Goal: Contribute content: Contribute content

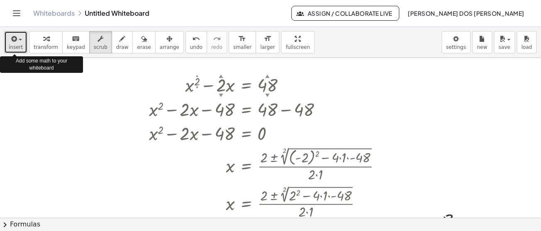
click at [19, 39] on span "button" at bounding box center [20, 40] width 3 height 2
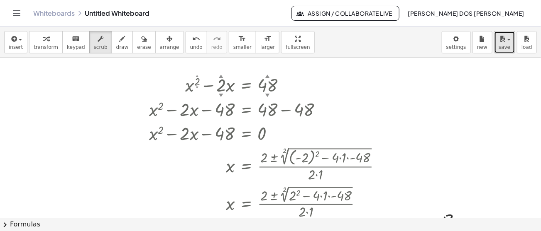
click at [503, 44] on icon "button" at bounding box center [501, 39] width 7 height 10
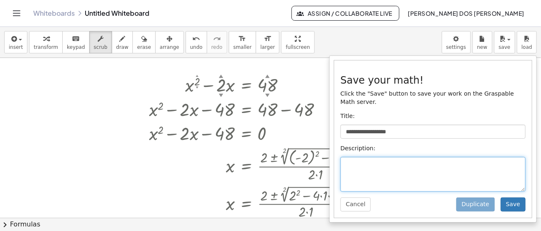
click at [361, 158] on textarea at bounding box center [432, 174] width 185 height 35
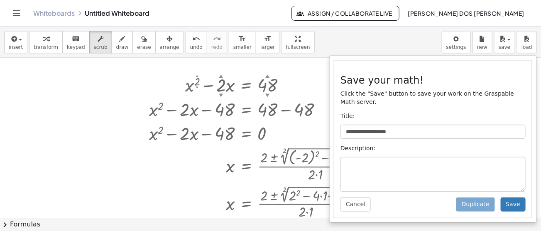
click at [430, 145] on p "Description:" at bounding box center [432, 149] width 185 height 8
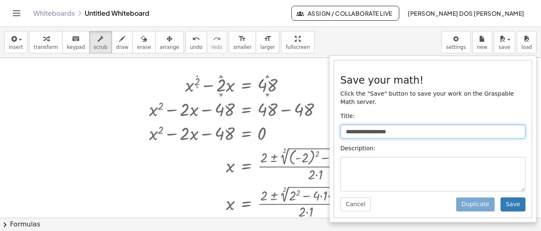
click at [415, 127] on input "**********" at bounding box center [432, 132] width 185 height 14
drag, startPoint x: 415, startPoint y: 127, endPoint x: 316, endPoint y: 111, distance: 100.0
click at [325, 109] on div "**********" at bounding box center [270, 129] width 541 height 205
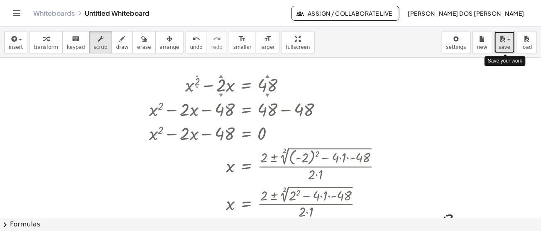
click at [504, 42] on icon "button" at bounding box center [501, 39] width 7 height 10
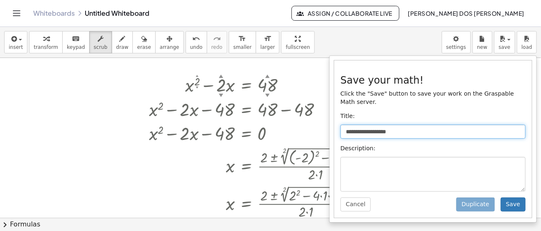
click at [402, 125] on input "**********" at bounding box center [432, 132] width 185 height 14
type input "*"
type input "********"
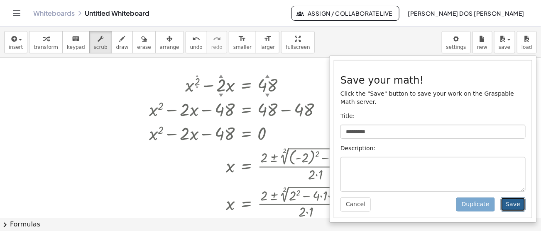
click at [518, 202] on button "Save" at bounding box center [512, 205] width 25 height 14
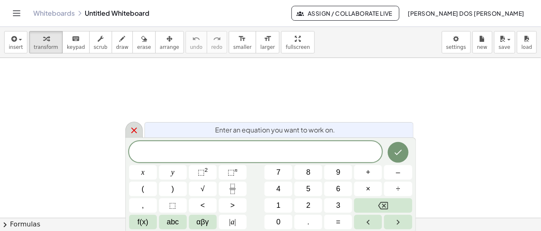
click at [131, 130] on icon at bounding box center [134, 131] width 10 height 10
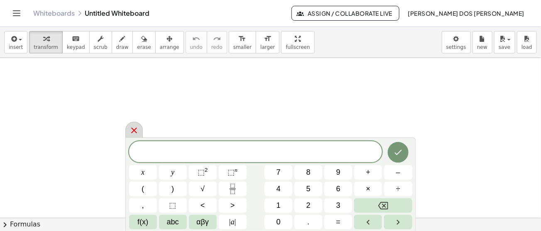
click at [135, 136] on icon at bounding box center [134, 131] width 10 height 10
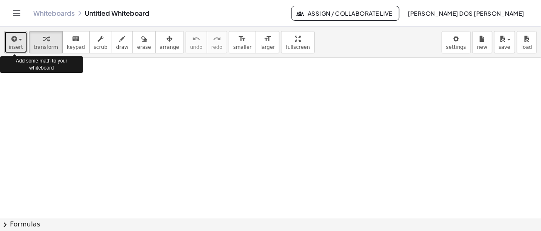
click at [9, 39] on div "button" at bounding box center [16, 39] width 14 height 10
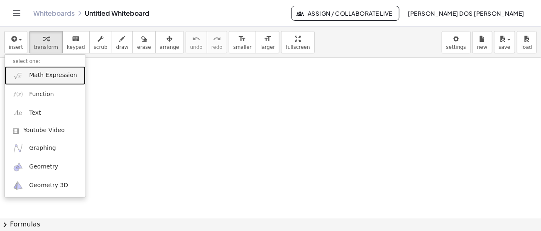
click at [60, 76] on span "Math Expression" at bounding box center [53, 75] width 48 height 8
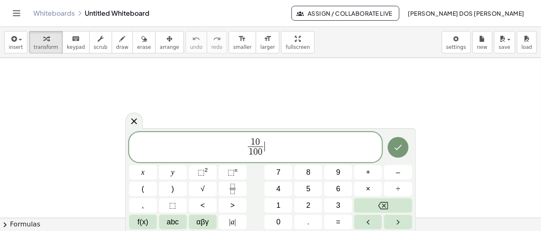
click at [270, 145] on span "1 0 1 0 0 ​ ​" at bounding box center [255, 148] width 253 height 22
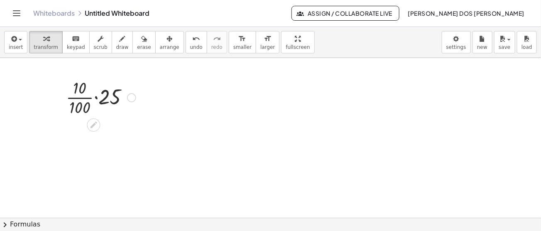
click at [93, 96] on div at bounding box center [101, 96] width 78 height 41
click at [93, 96] on div at bounding box center [101, 96] width 70 height 41
click at [82, 135] on div at bounding box center [101, 138] width 78 height 41
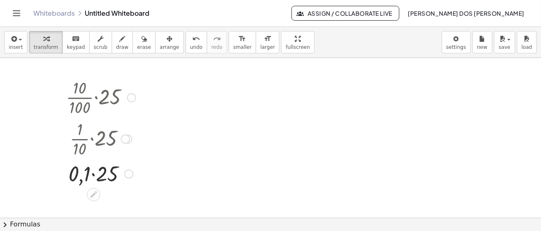
click at [95, 175] on div at bounding box center [101, 173] width 78 height 28
click at [95, 175] on div at bounding box center [101, 173] width 78 height 27
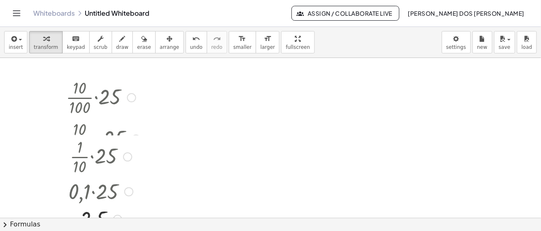
drag, startPoint x: 127, startPoint y: 173, endPoint x: 139, endPoint y: 194, distance: 24.3
click at [93, 192] on div "· 0,1 · 25" at bounding box center [93, 192] width 0 height 0
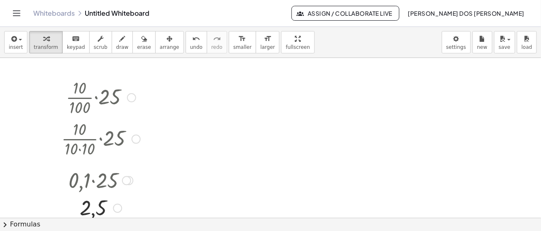
click at [138, 137] on div at bounding box center [136, 139] width 9 height 9
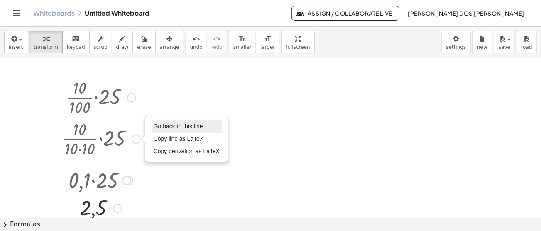
click at [157, 125] on span "Go back to this line" at bounding box center [177, 126] width 49 height 7
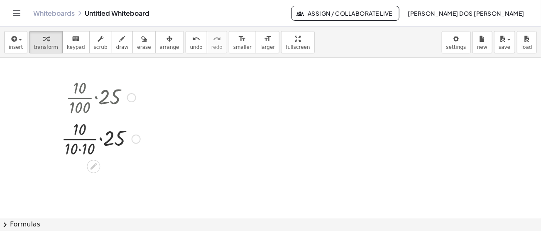
click at [130, 98] on div at bounding box center [131, 97] width 9 height 9
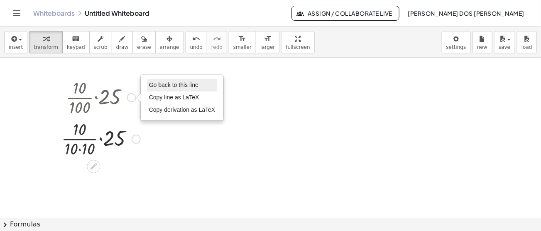
click at [169, 86] on span "Go back to this line" at bounding box center [173, 85] width 49 height 7
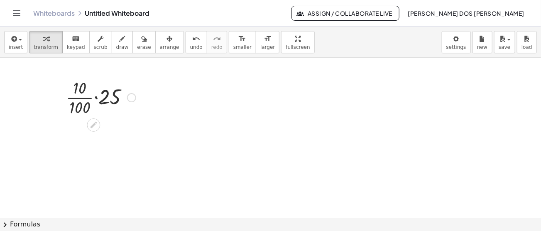
click at [97, 97] on div at bounding box center [101, 96] width 78 height 41
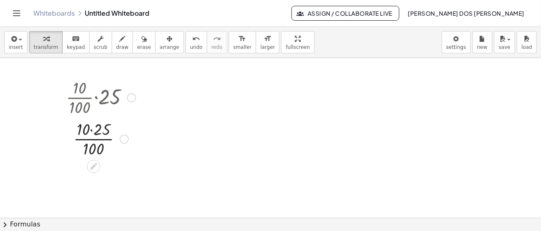
click at [93, 129] on div at bounding box center [101, 138] width 78 height 41
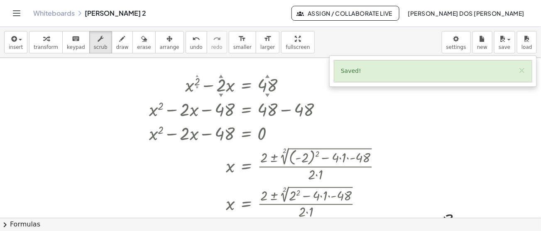
click at [487, 71] on div "Saved! ×" at bounding box center [432, 72] width 197 height 22
click at [519, 74] on button "×" at bounding box center [521, 70] width 7 height 9
